Goal: Information Seeking & Learning: Learn about a topic

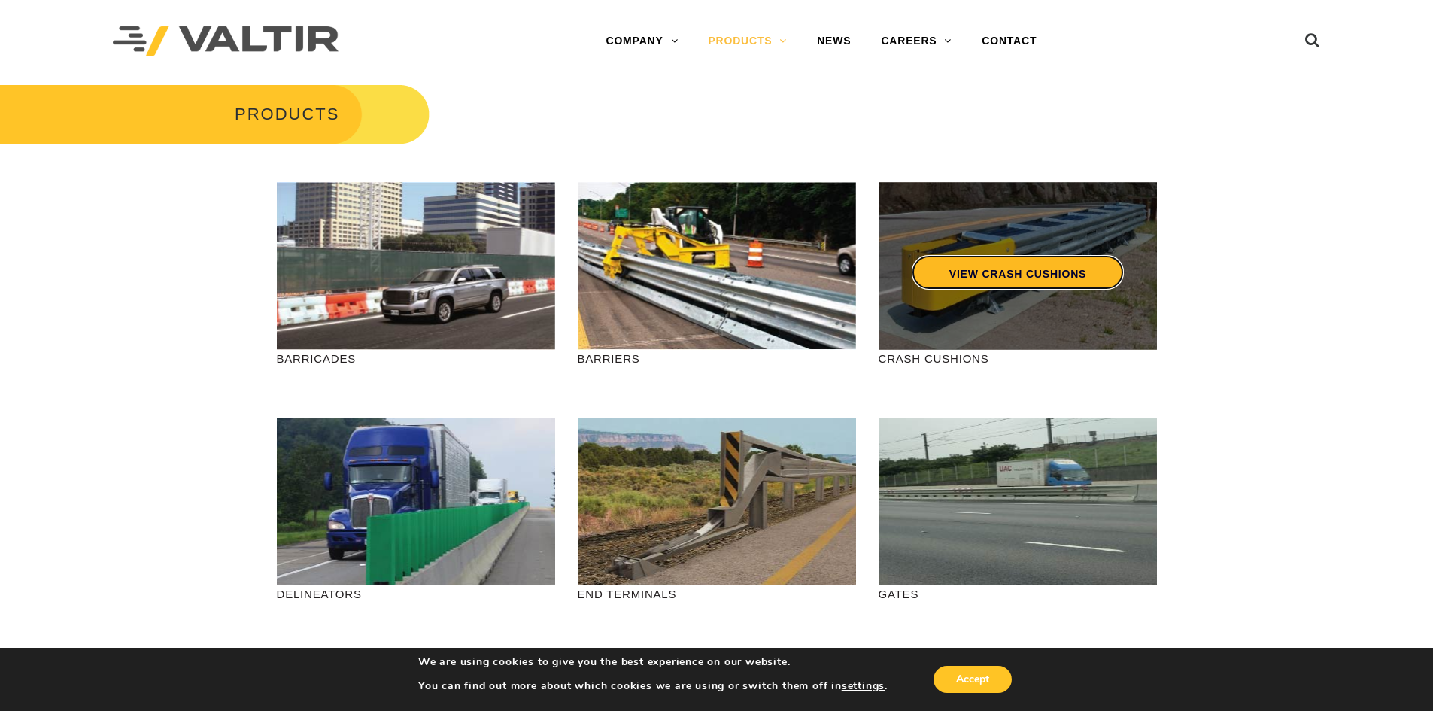
click at [992, 287] on link "VIEW CRASH CUSHIONS" at bounding box center [1017, 272] width 212 height 35
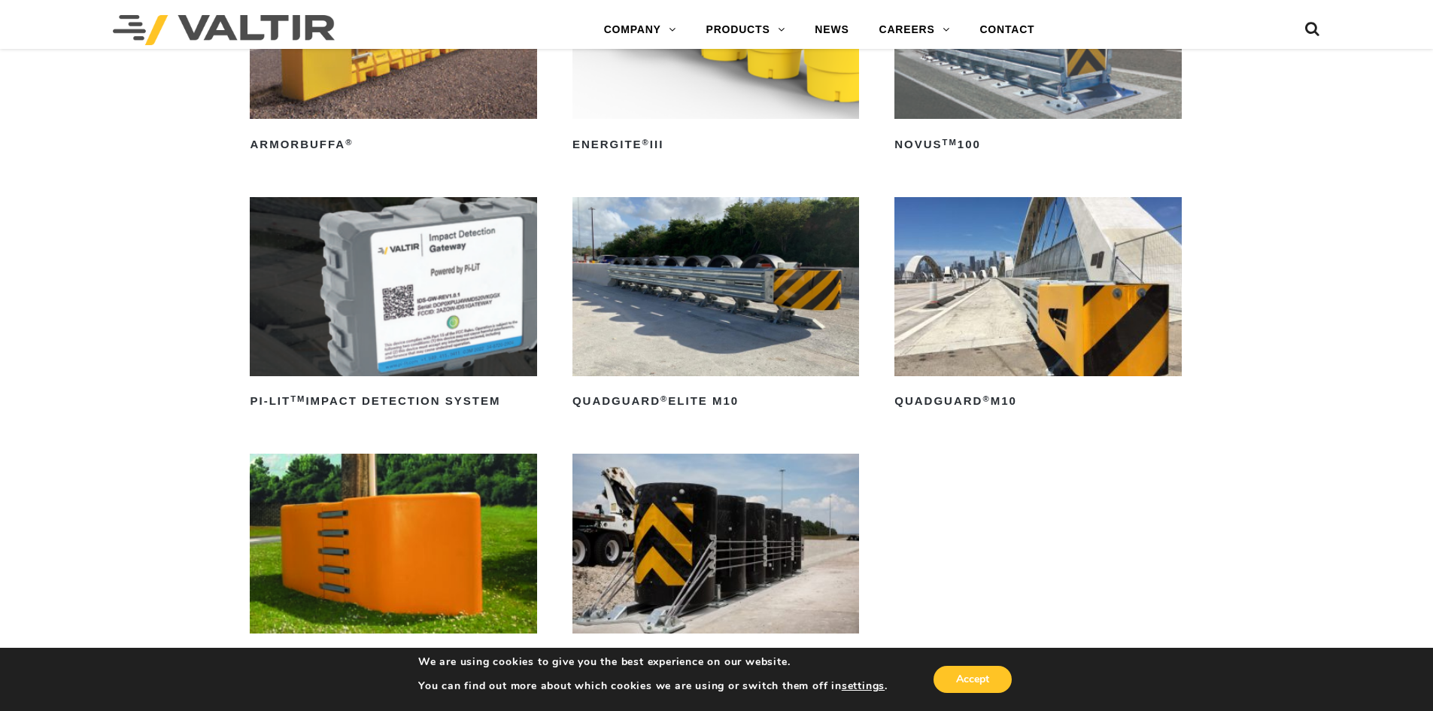
scroll to position [301, 0]
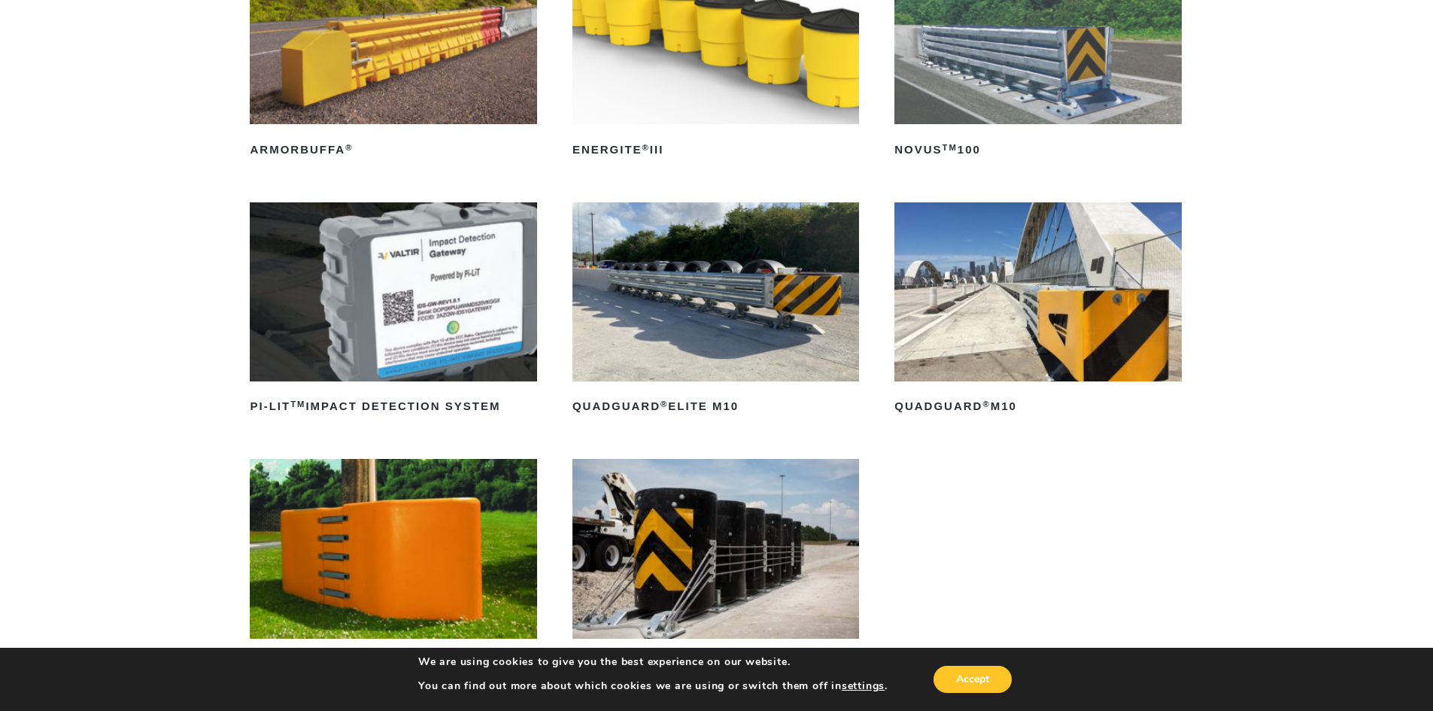
click at [838, 297] on img at bounding box center [715, 291] width 287 height 179
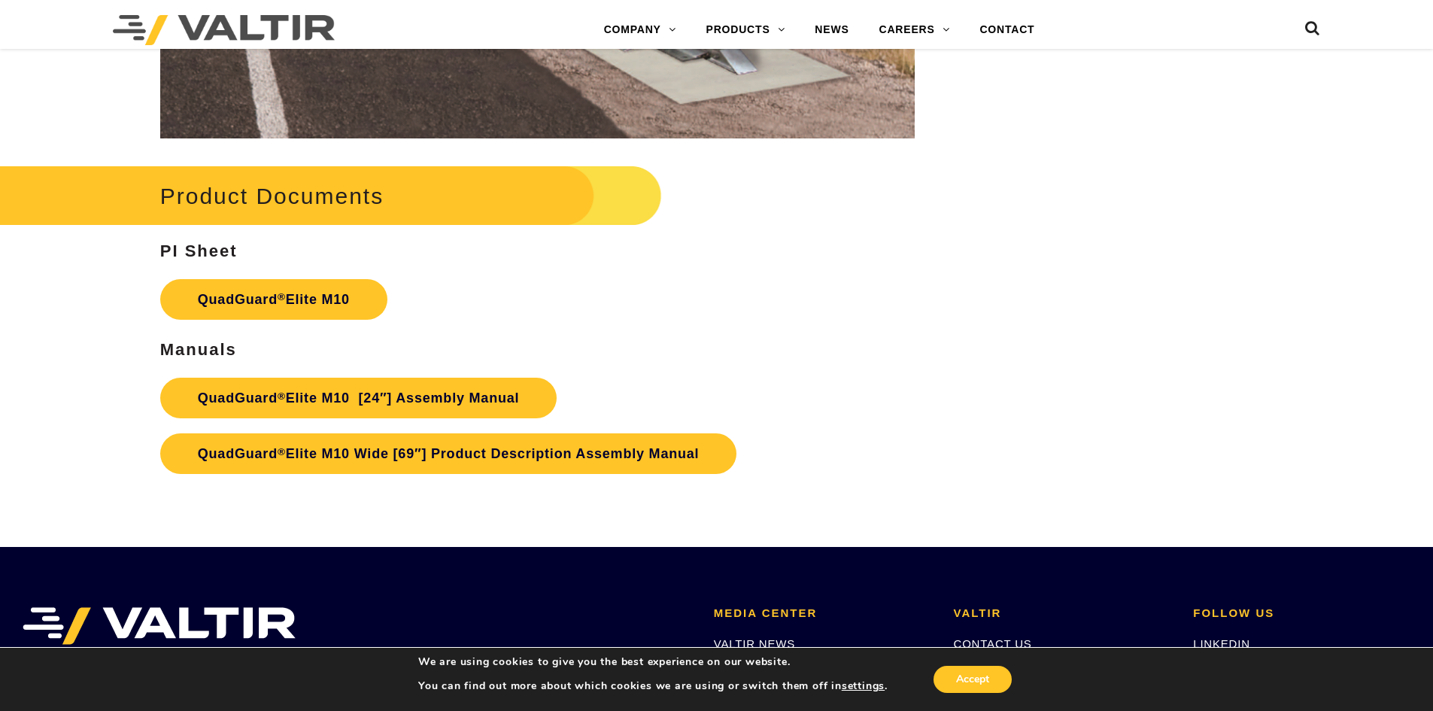
scroll to position [7972, 0]
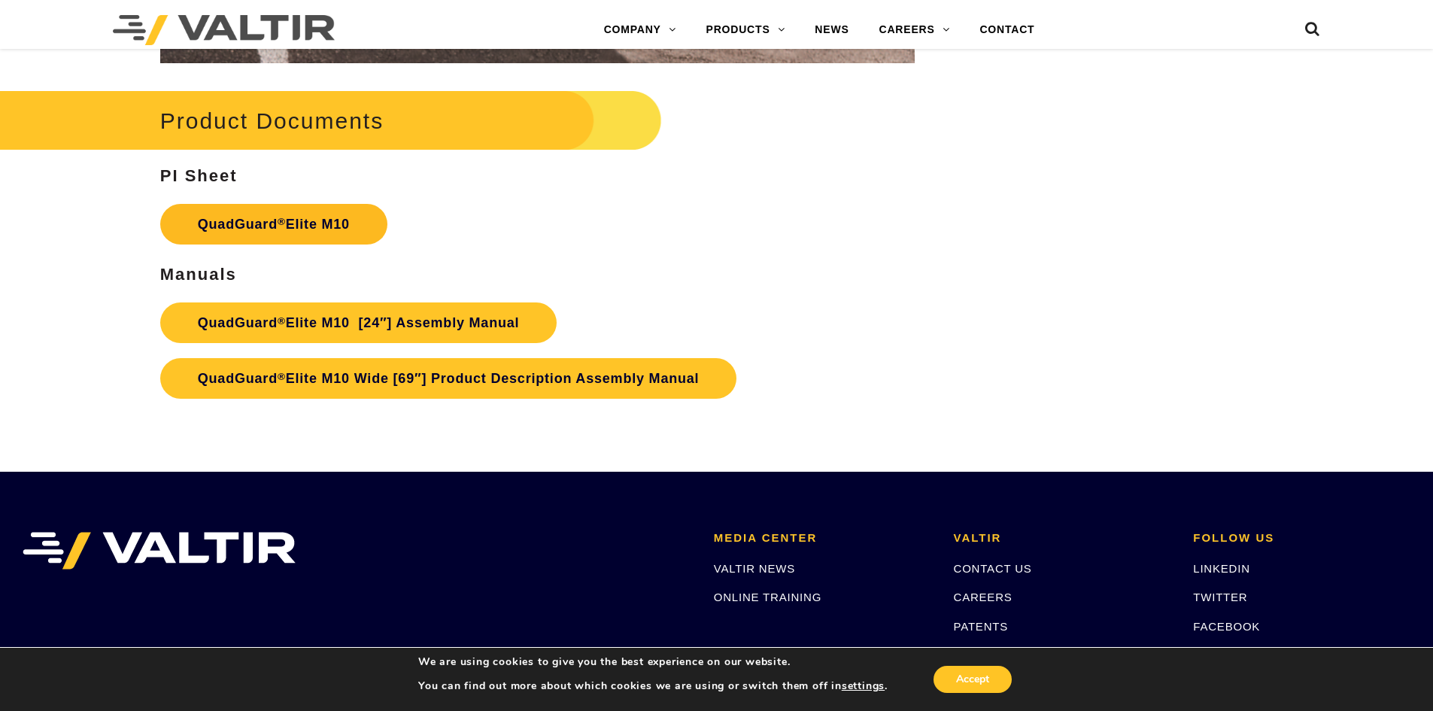
click at [358, 232] on link "QuadGuard ® Elite M10" at bounding box center [273, 224] width 227 height 41
